Goal: Transaction & Acquisition: Register for event/course

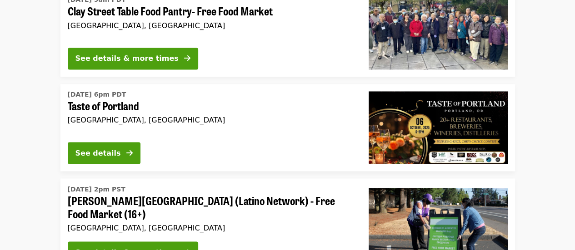
scroll to position [713, 0]
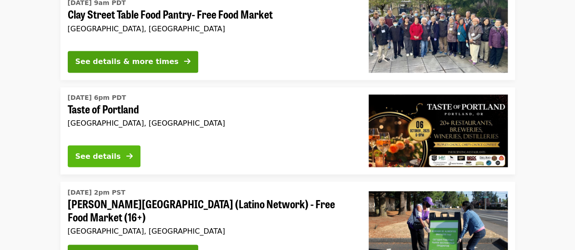
click at [116, 153] on div "See details" at bounding box center [97, 156] width 45 height 11
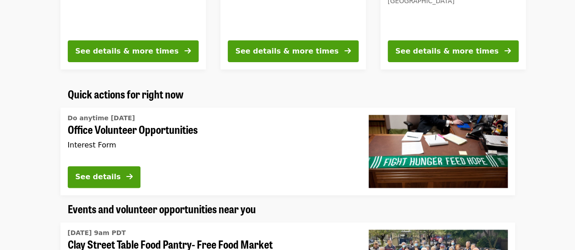
scroll to position [478, 0]
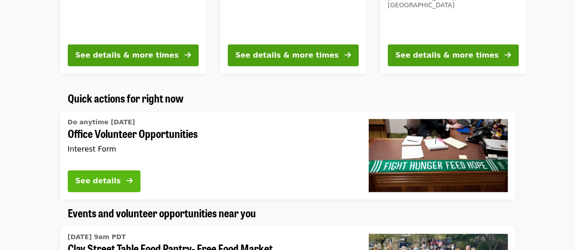
click at [124, 179] on button "See details" at bounding box center [104, 181] width 73 height 22
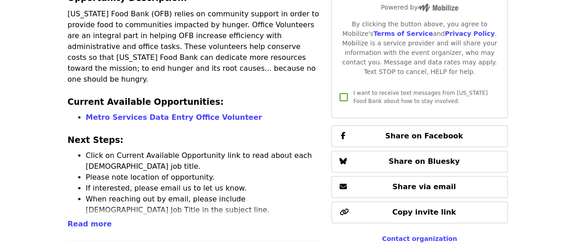
scroll to position [254, 0]
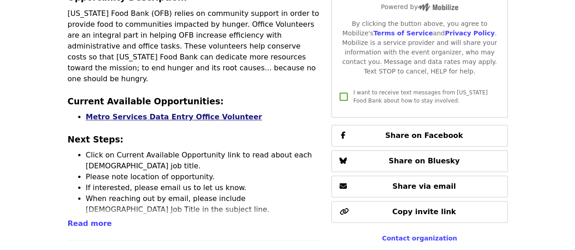
click at [186, 113] on link "Metro Services Data Entry Office Volunteer" at bounding box center [174, 117] width 176 height 9
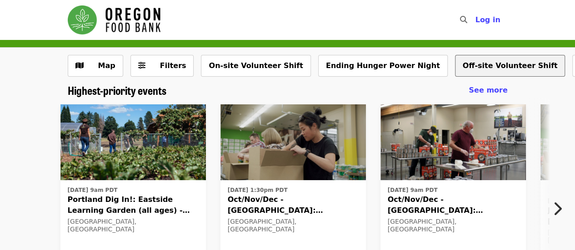
click at [455, 68] on button "Off-site Volunteer Shift" at bounding box center [510, 66] width 110 height 22
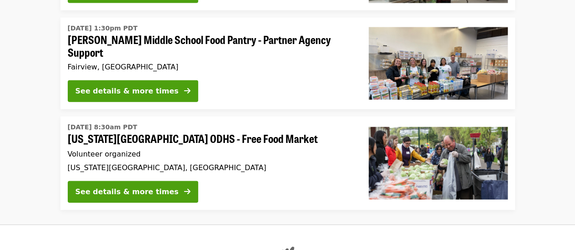
scroll to position [1082, 0]
